Goal: Check status: Check status

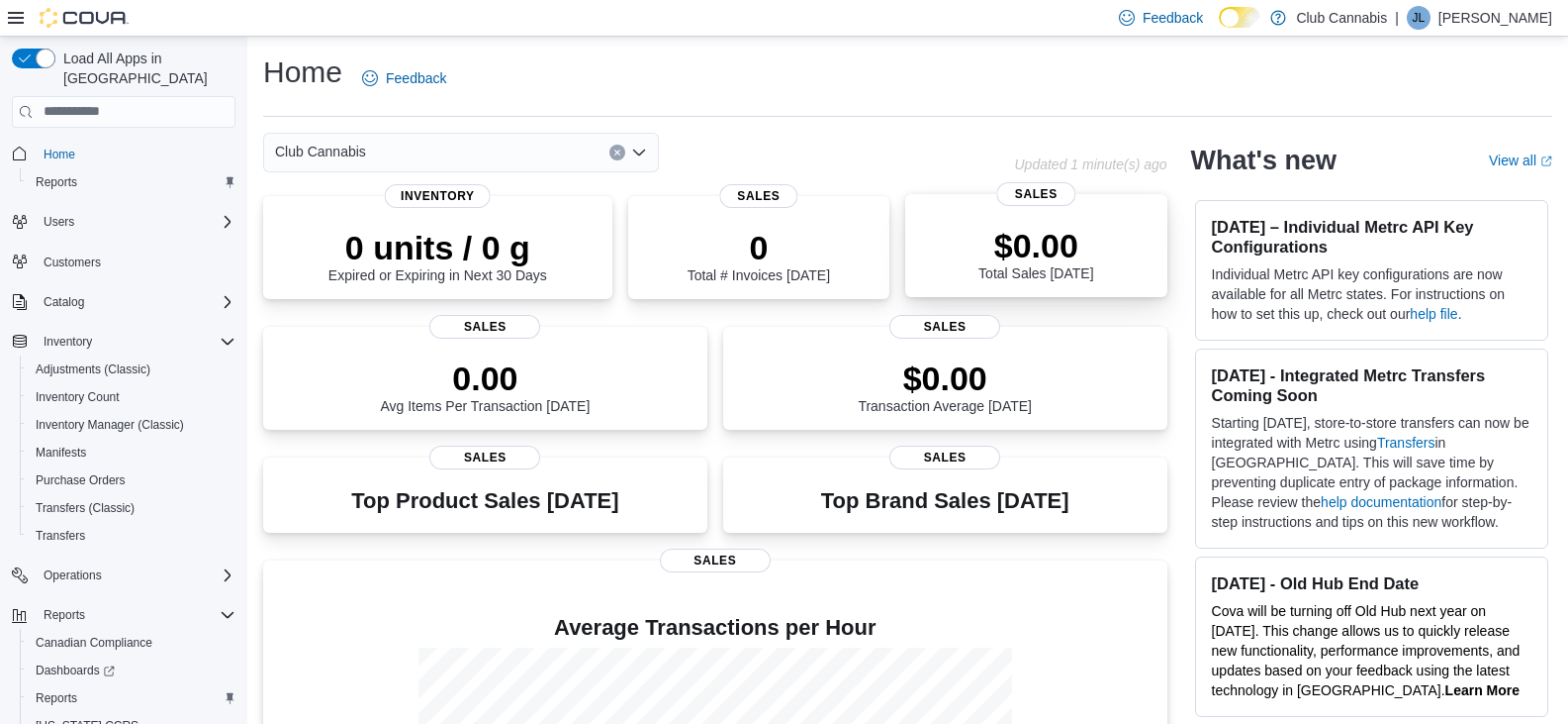
click at [981, 231] on div "$0.00 Total Sales Today" at bounding box center [1036, 250] width 230 height 63
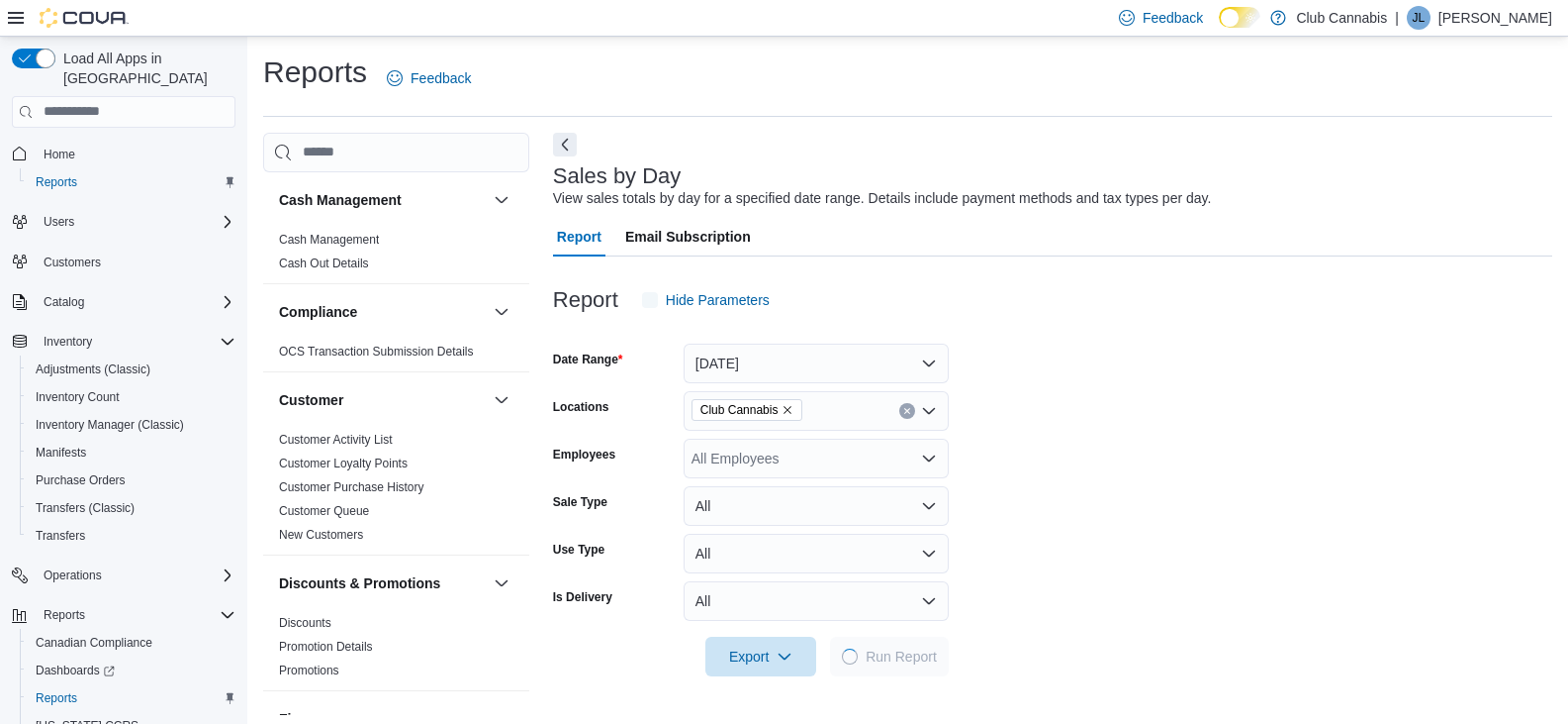
scroll to position [7, 0]
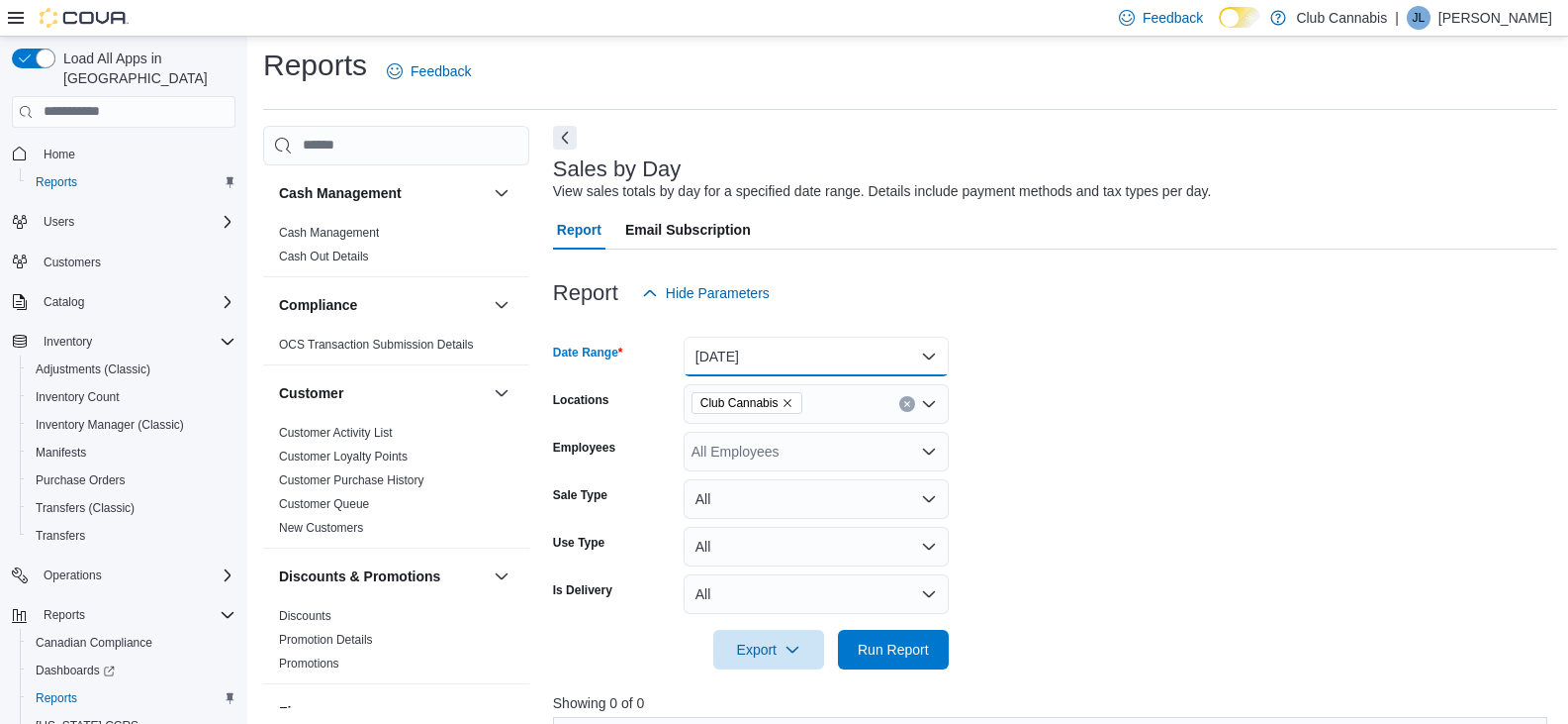
click at [927, 354] on button "Today" at bounding box center [816, 356] width 265 height 40
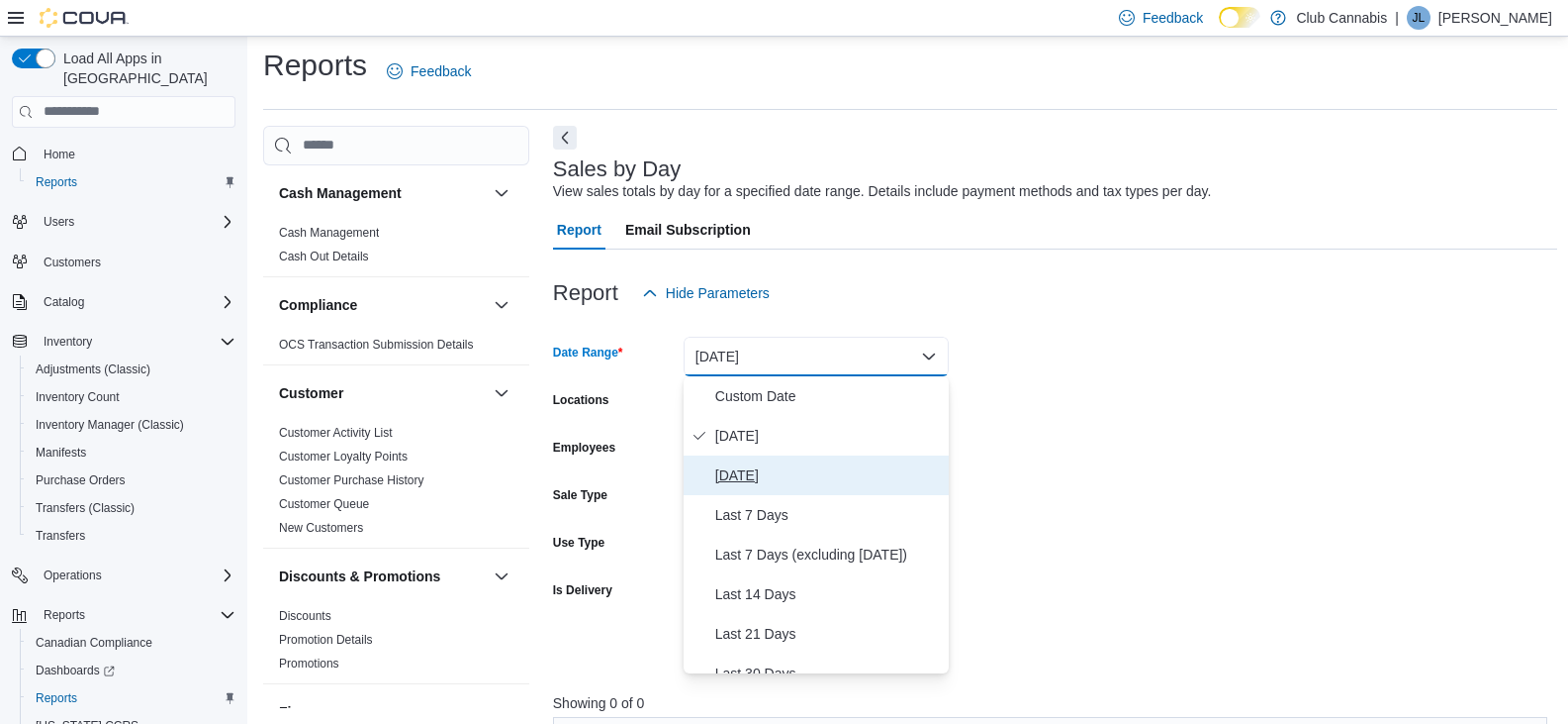
click at [739, 469] on span "Yesterday" at bounding box center [829, 475] width 226 height 24
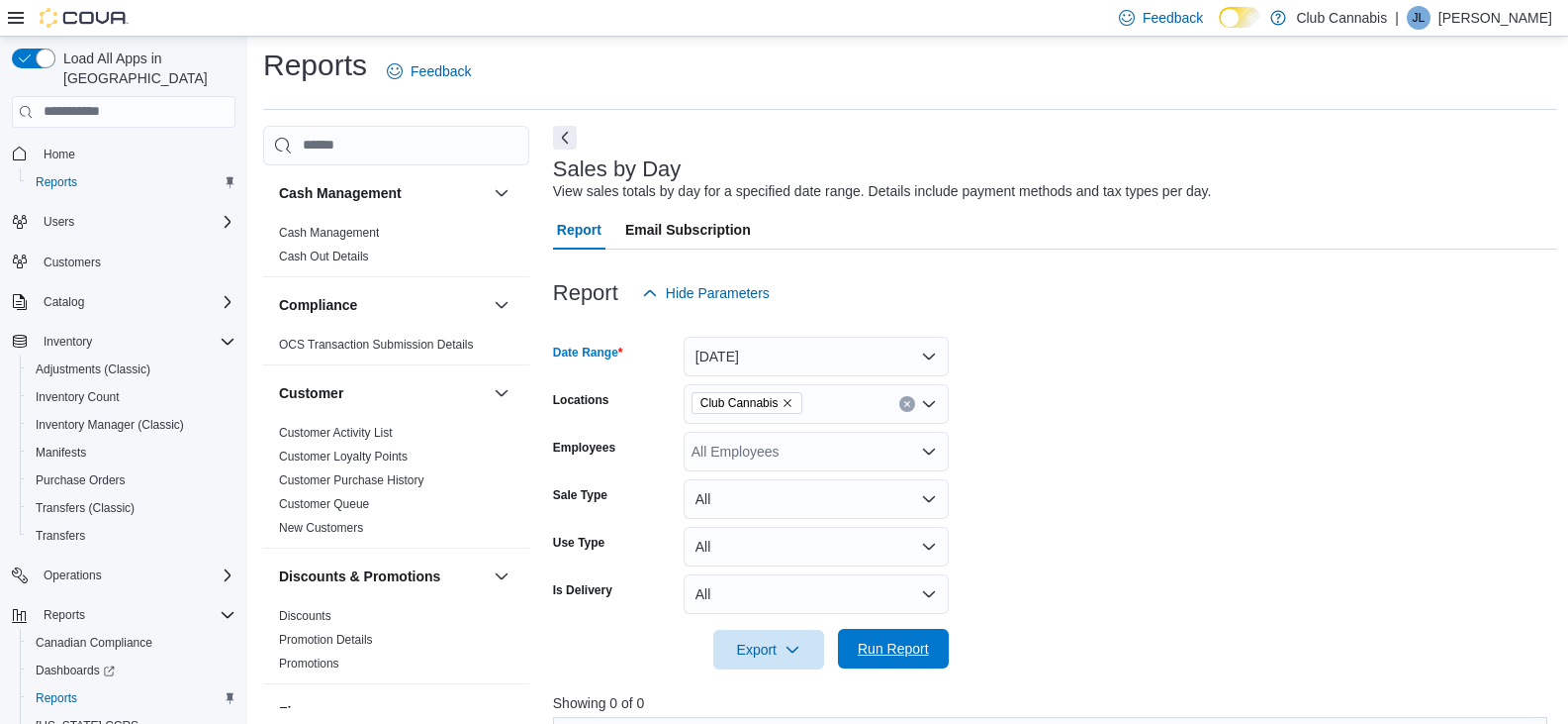
click at [878, 647] on span "Run Report" at bounding box center [893, 649] width 71 height 20
